Goal: Navigation & Orientation: Go to known website

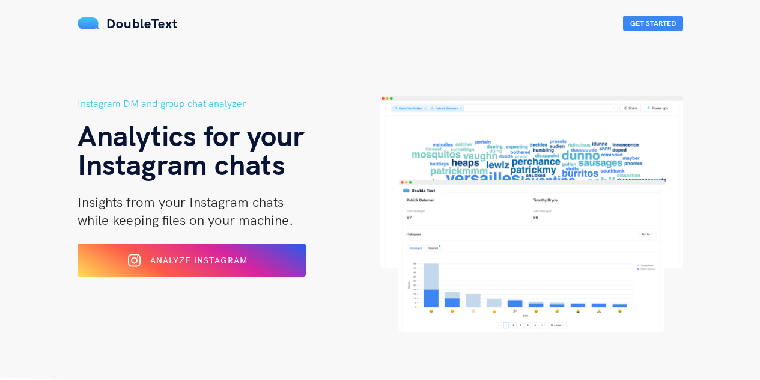
click at [210, 271] on button "Analyze Instagram" at bounding box center [191, 259] width 228 height 33
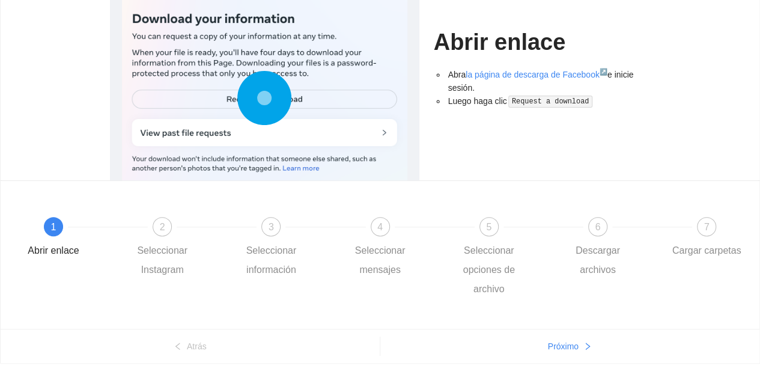
scroll to position [110, 0]
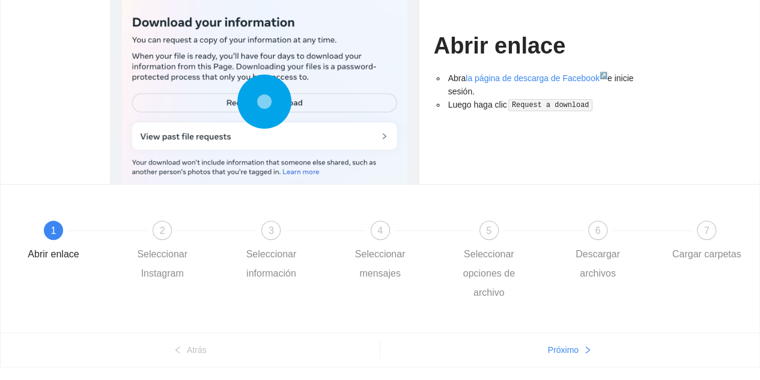
click at [270, 104] on circle at bounding box center [264, 100] width 17 height 17
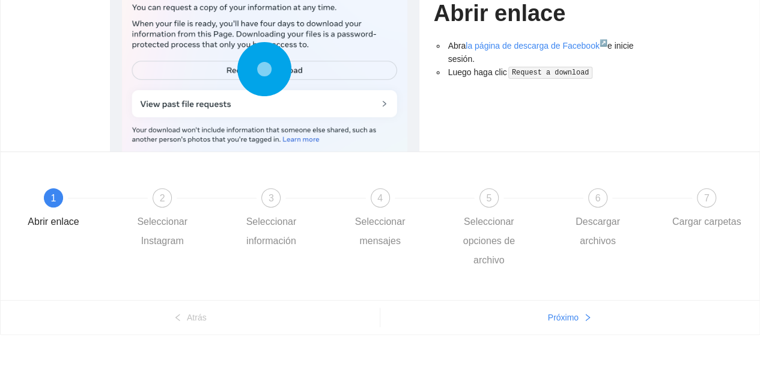
scroll to position [0, 0]
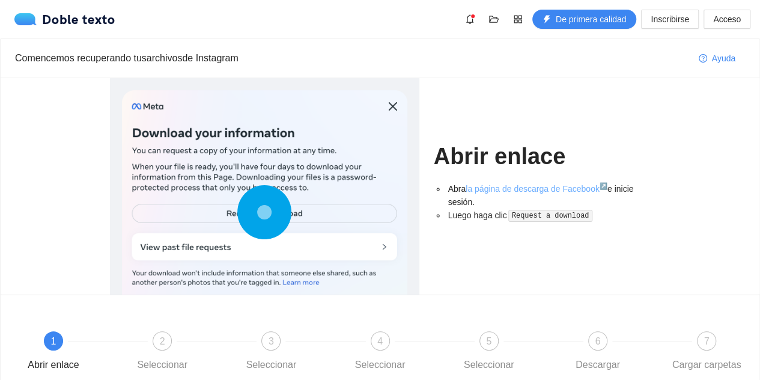
click at [533, 184] on font "la página de descarga de Facebook" at bounding box center [532, 189] width 134 height 10
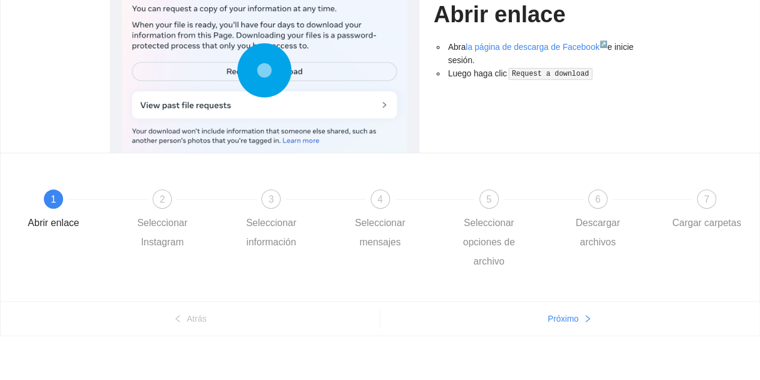
scroll to position [143, 0]
